Goal: Book appointment/travel/reservation

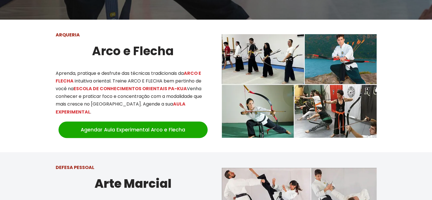
scroll to position [199, 0]
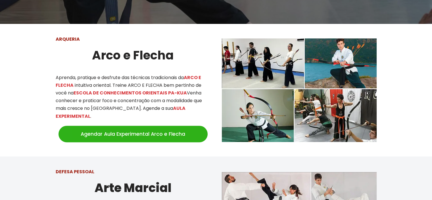
click at [112, 126] on link "Agendar Aula Experimental Arco e Flecha" at bounding box center [133, 134] width 149 height 16
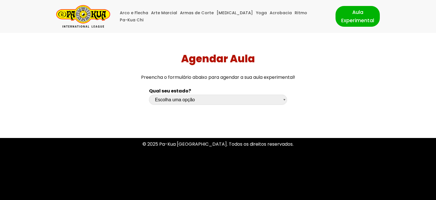
click at [234, 101] on select "Escolha uma opção [GEOGRAPHIC_DATA] [GEOGRAPHIC_DATA] [GEOGRAPHIC_DATA] [GEOGRA…" at bounding box center [218, 100] width 138 height 10
select select "pr"
click at [149, 95] on select "Escolha uma opção [GEOGRAPHIC_DATA] [GEOGRAPHIC_DATA] [GEOGRAPHIC_DATA] [GEOGRA…" at bounding box center [218, 100] width 138 height 10
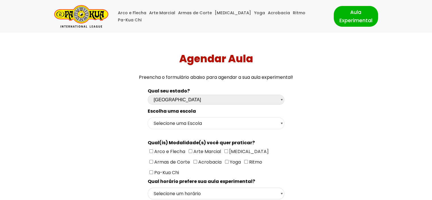
click at [218, 118] on select "Selecione uma Escola Curitiba - Escola Batel Curitiba - Escola Juvevê Fazenda […" at bounding box center [216, 123] width 137 height 12
select select "Curitiba - Escola Juvevê"
click at [148, 117] on select "Selecione uma Escola Curitiba - Escola Batel Curitiba - Escola Juvevê Fazenda […" at bounding box center [216, 123] width 137 height 12
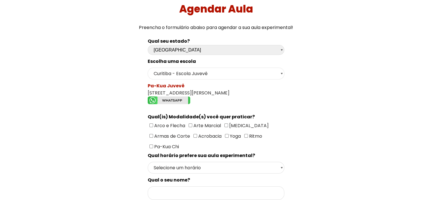
scroll to position [57, 0]
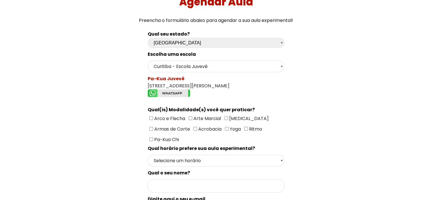
drag, startPoint x: 144, startPoint y: 85, endPoint x: 229, endPoint y: 84, distance: 84.9
click at [229, 84] on div "Qual seu estado? Escolha uma opção [GEOGRAPHIC_DATA] [GEOGRAPHIC_DATA] [GEOGRAP…" at bounding box center [216, 193] width 142 height 333
click at [166, 115] on span "Arco e Flecha" at bounding box center [169, 118] width 32 height 7
click at [153, 116] on input"] "Arco e Flecha" at bounding box center [151, 118] width 4 height 4
checkbox input"] "true"
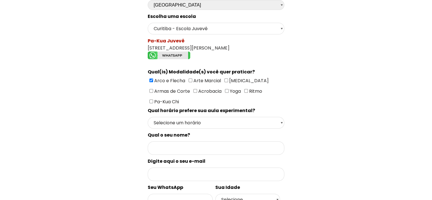
scroll to position [114, 0]
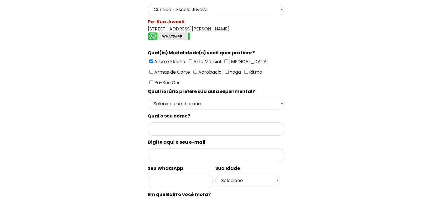
click at [227, 104] on select "Selecione um horário Manhã Tarde Noite" at bounding box center [216, 104] width 137 height 12
select select "Noite"
click at [148, 98] on select "Selecione um horário Manhã Tarde Noite" at bounding box center [216, 104] width 137 height 12
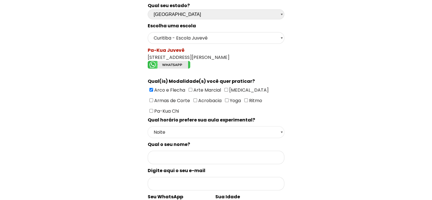
scroll to position [0, 0]
